Goal: Transaction & Acquisition: Purchase product/service

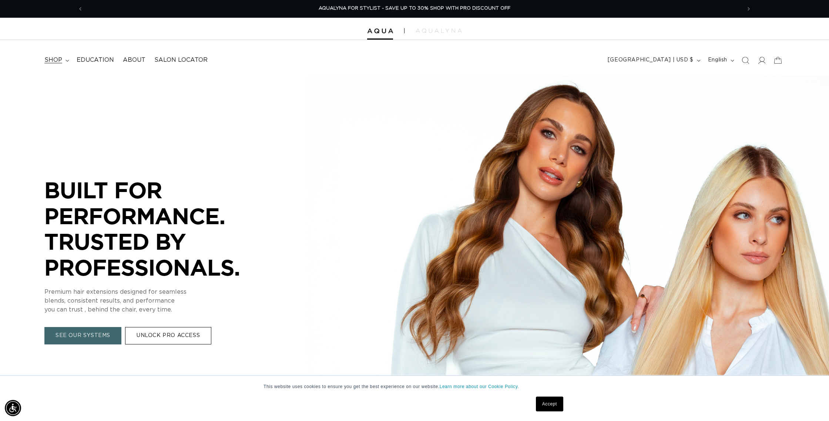
click at [63, 62] on summary "shop" at bounding box center [56, 60] width 32 height 17
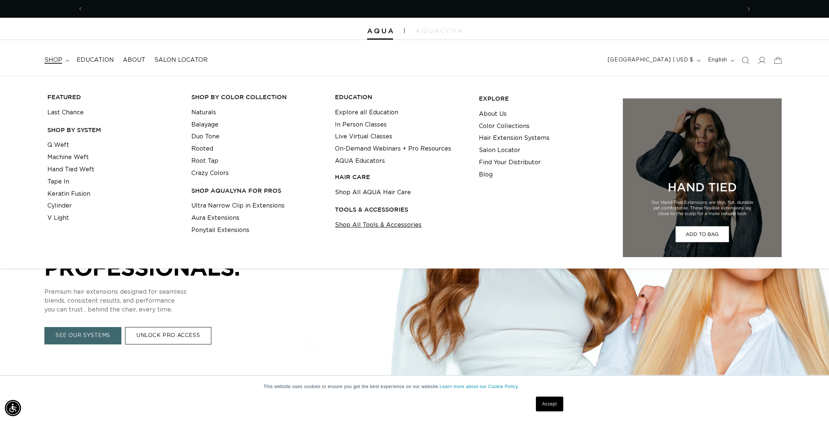
scroll to position [0, 1317]
click at [357, 228] on link "Shop All Tools & Accessories" at bounding box center [378, 225] width 87 height 12
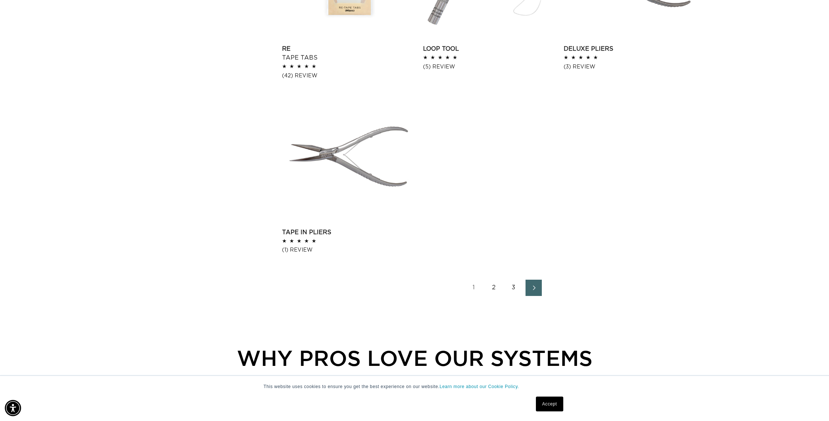
scroll to position [0, 658]
click at [492, 288] on link "2" at bounding box center [494, 288] width 16 height 16
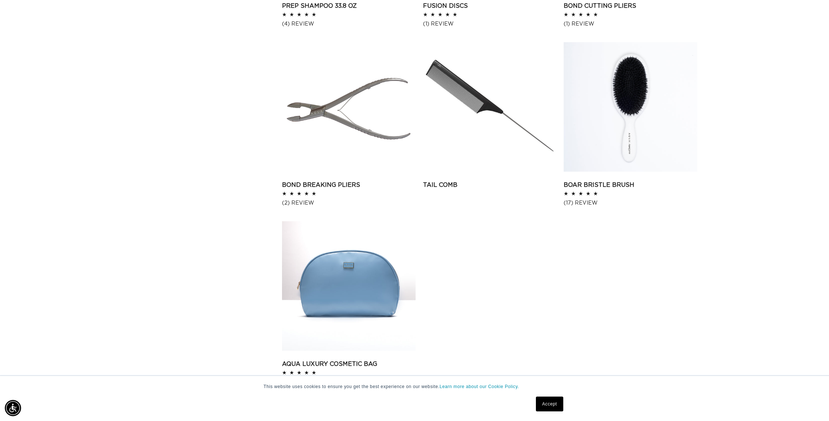
scroll to position [1110, 0]
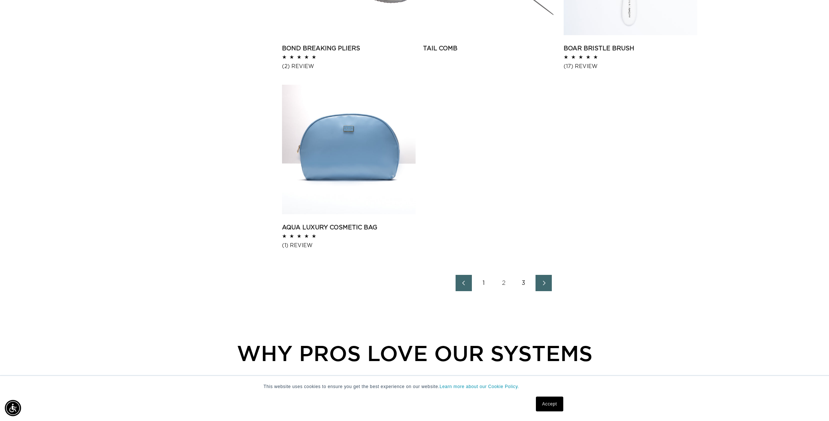
click at [524, 281] on link "3" at bounding box center [524, 283] width 16 height 16
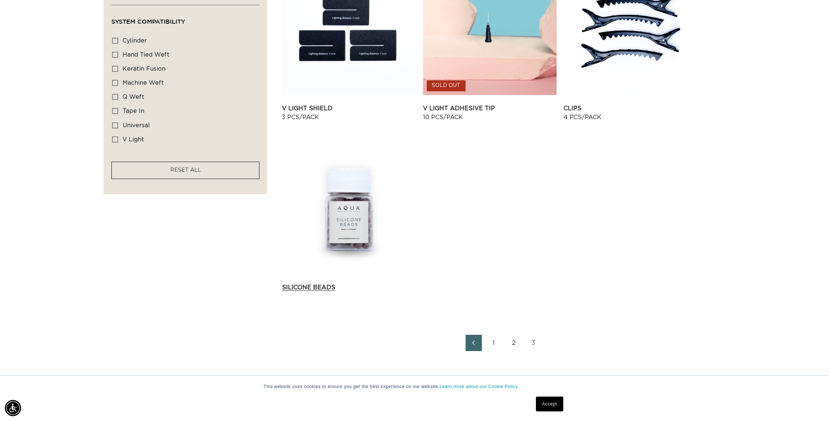
scroll to position [0, 658]
click at [316, 288] on link "Silicone Beads" at bounding box center [349, 287] width 134 height 9
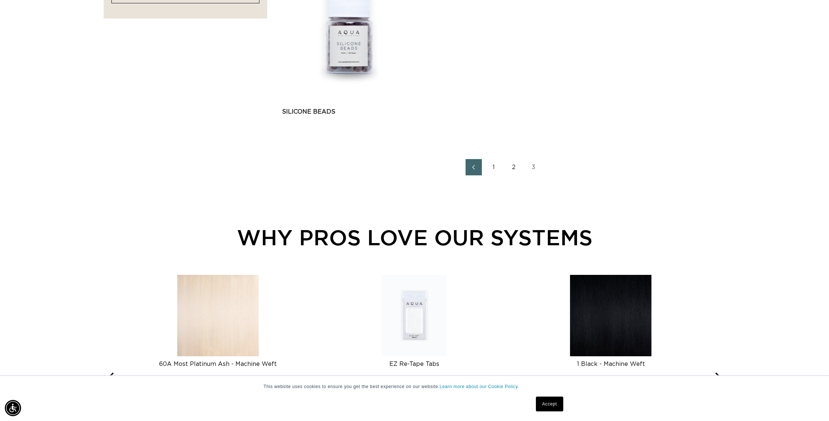
scroll to position [0, 0]
click at [497, 172] on link "1" at bounding box center [494, 167] width 16 height 16
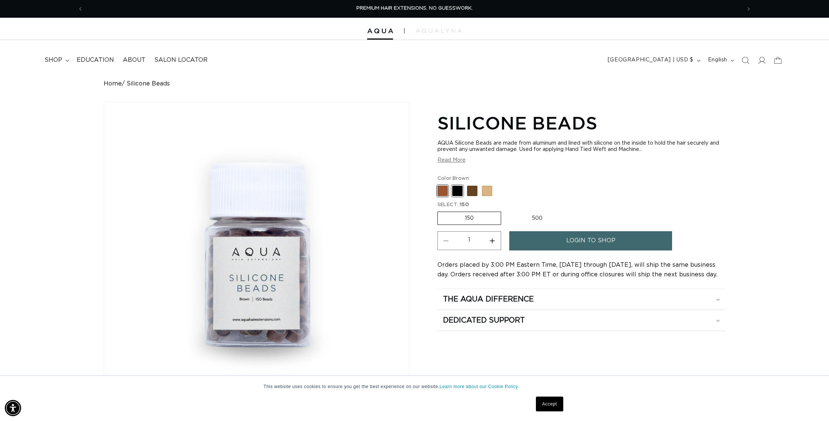
click at [457, 193] on span at bounding box center [458, 191] width 10 height 10
click at [440, 185] on input "Black Variant sold out or unavailable" at bounding box center [440, 184] width 0 height 0
radio input "true"
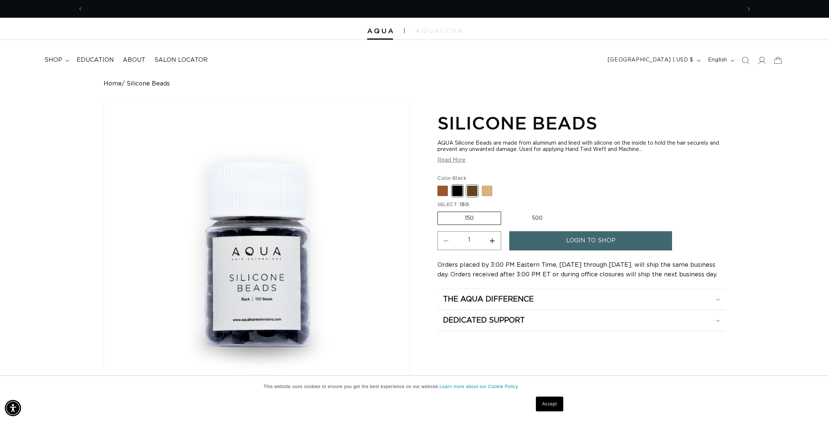
click at [470, 193] on span at bounding box center [472, 191] width 10 height 10
click at [440, 185] on input "Dark Brown Variant sold out or unavailable" at bounding box center [440, 184] width 0 height 0
radio input "true"
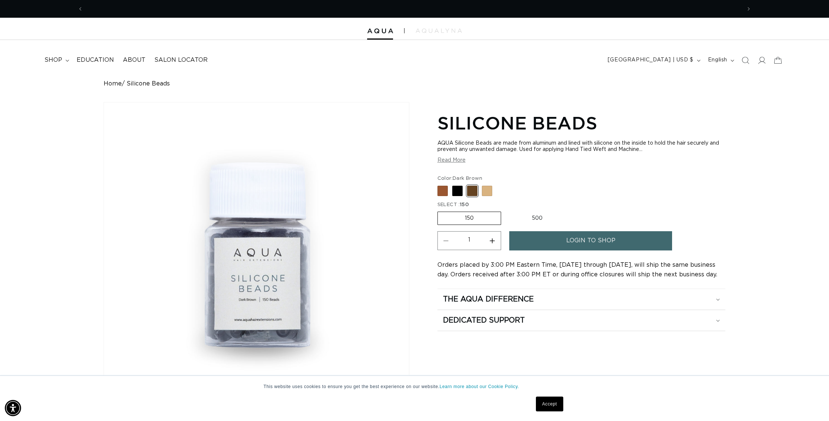
scroll to position [0, 658]
click at [444, 191] on span at bounding box center [443, 191] width 10 height 10
click at [440, 185] on input "Brown Variant sold out or unavailable" at bounding box center [440, 184] width 0 height 0
radio input "true"
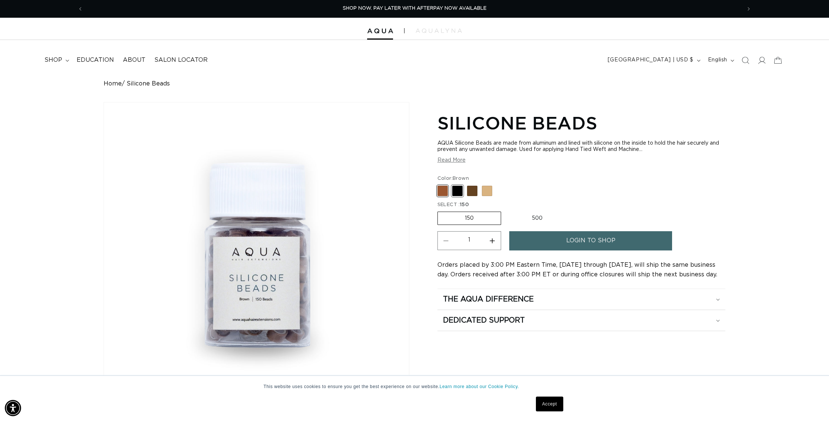
drag, startPoint x: 459, startPoint y: 191, endPoint x: 465, endPoint y: 195, distance: 7.6
click at [459, 192] on span at bounding box center [458, 191] width 10 height 10
click at [440, 185] on input "Black Variant sold out or unavailable" at bounding box center [440, 184] width 0 height 0
radio input "true"
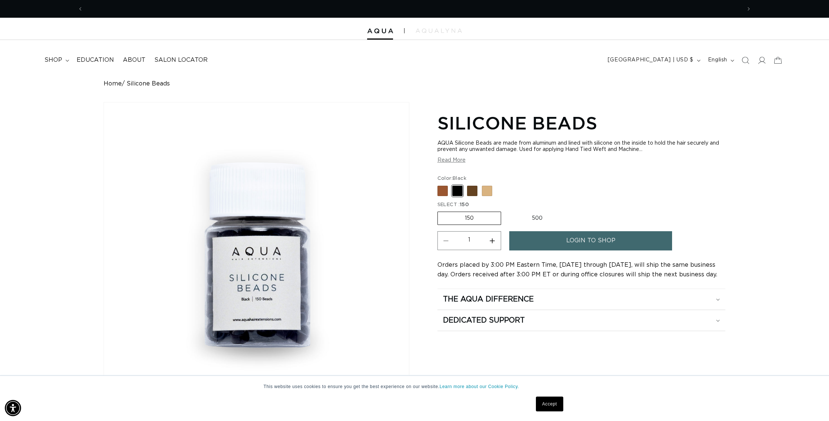
drag, startPoint x: 472, startPoint y: 192, endPoint x: 481, endPoint y: 194, distance: 9.4
click at [472, 192] on span at bounding box center [472, 191] width 10 height 10
click at [440, 185] on input "Dark Brown Variant sold out or unavailable" at bounding box center [440, 184] width 0 height 0
radio input "true"
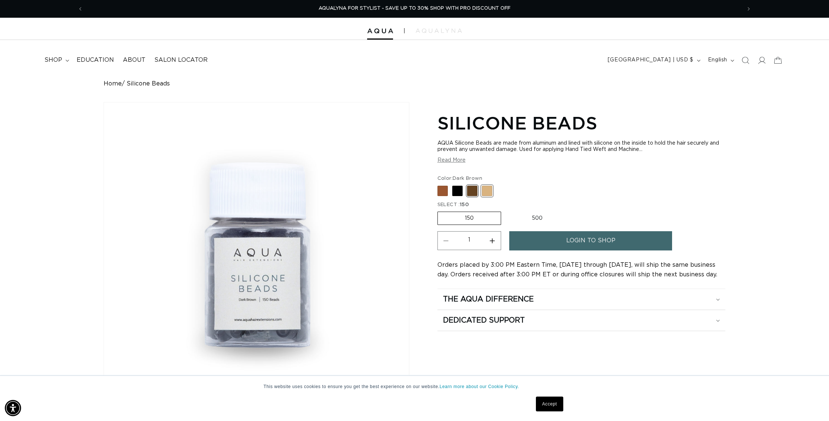
click at [491, 193] on span at bounding box center [487, 191] width 10 height 10
click at [440, 185] on input "Blonde Variant sold out or unavailable" at bounding box center [440, 184] width 0 height 0
radio input "true"
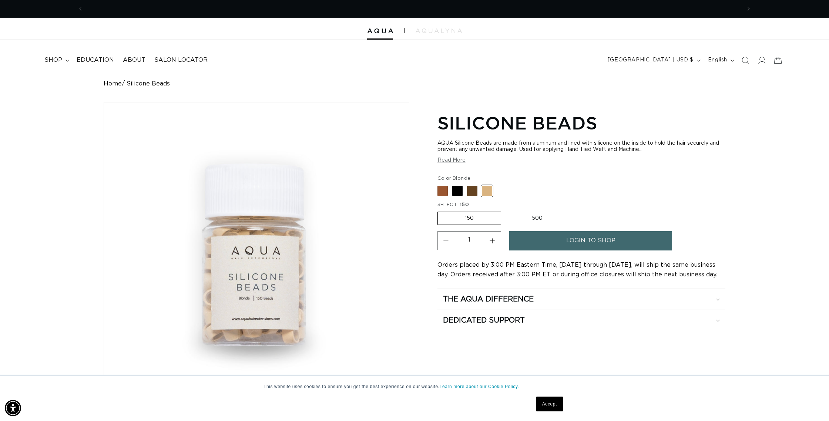
scroll to position [0, 0]
click at [474, 196] on span at bounding box center [472, 191] width 10 height 10
click at [440, 185] on input "Dark Brown Variant sold out or unavailable" at bounding box center [440, 184] width 0 height 0
radio input "true"
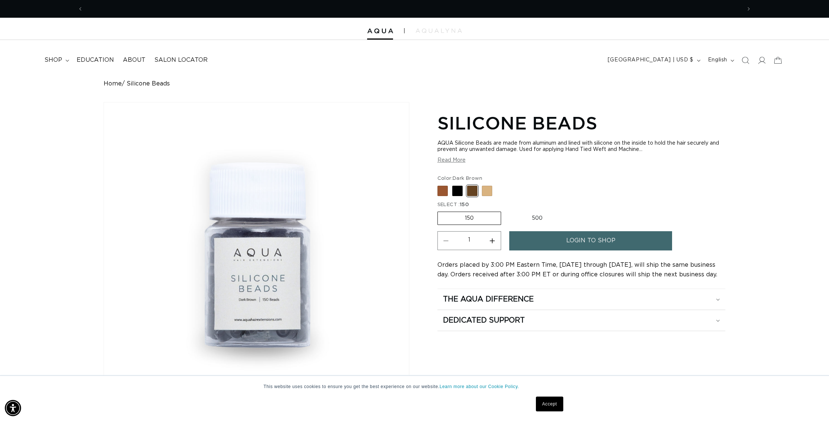
scroll to position [0, 1317]
click at [491, 191] on span at bounding box center [487, 191] width 10 height 10
click at [440, 185] on input "Blonde Variant sold out or unavailable" at bounding box center [440, 184] width 0 height 0
radio input "true"
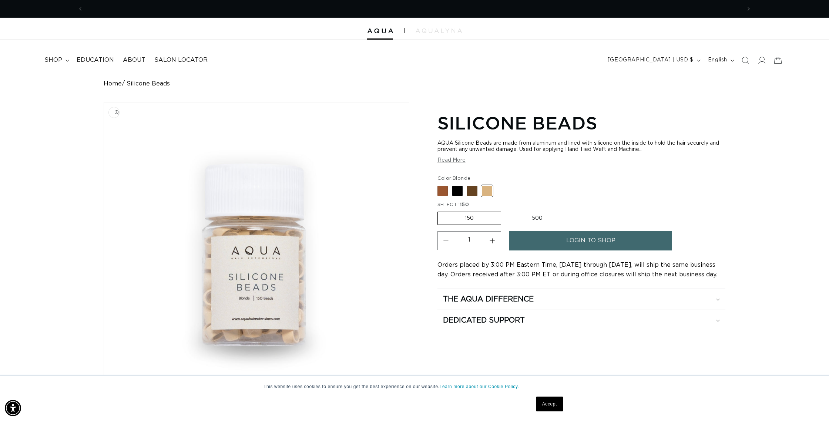
scroll to position [0, 0]
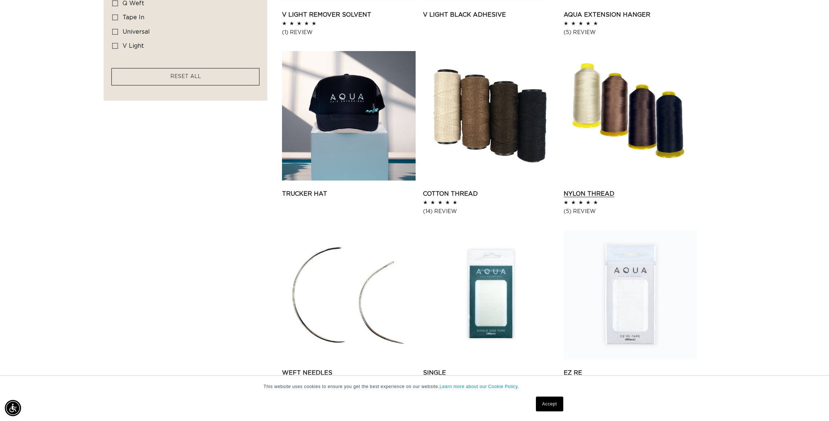
scroll to position [601, 0]
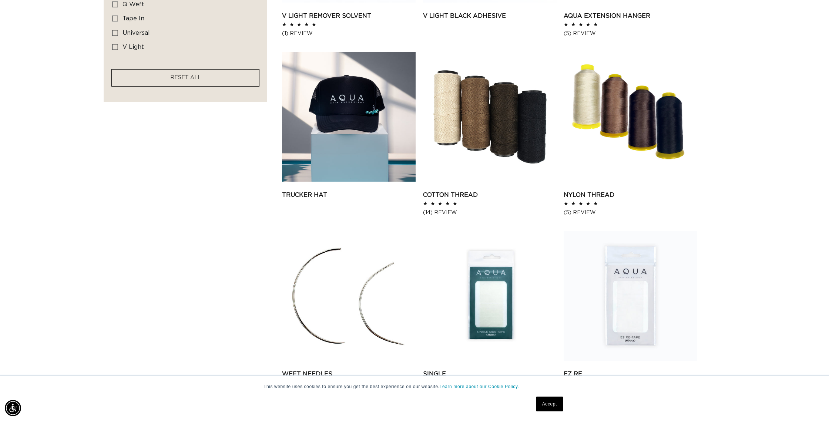
click at [639, 191] on link "Nylon Thread" at bounding box center [631, 195] width 134 height 9
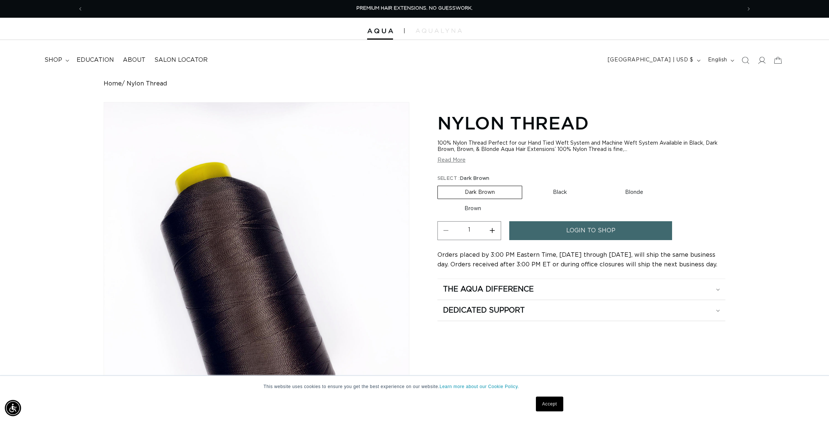
click at [475, 207] on label "Brown Variant sold out or unavailable" at bounding box center [473, 209] width 71 height 13
click at [674, 185] on input "Brown Variant sold out or unavailable" at bounding box center [674, 184] width 0 height 0
radio input "true"
click at [483, 190] on label "Dark Brown Variant sold out or unavailable" at bounding box center [480, 192] width 84 height 13
click at [440, 185] on input "Dark Brown Variant sold out or unavailable" at bounding box center [440, 184] width 0 height 0
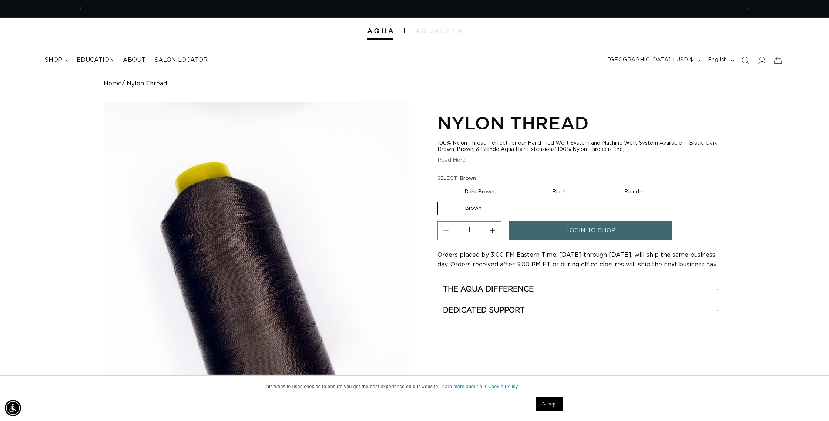
radio input "true"
click at [477, 209] on label "Brown Variant sold out or unavailable" at bounding box center [473, 209] width 71 height 13
click at [674, 185] on input "Brown Variant sold out or unavailable" at bounding box center [674, 184] width 0 height 0
radio input "true"
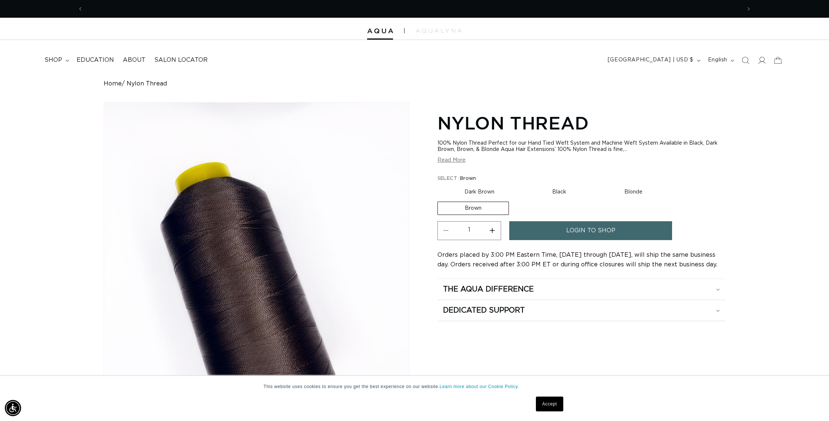
scroll to position [0, 1317]
click at [636, 192] on label "Blonde Variant sold out or unavailable" at bounding box center [634, 192] width 72 height 13
click at [598, 185] on input "Blonde Variant sold out or unavailable" at bounding box center [597, 184] width 0 height 0
radio input "true"
